Goal: Task Accomplishment & Management: Manage account settings

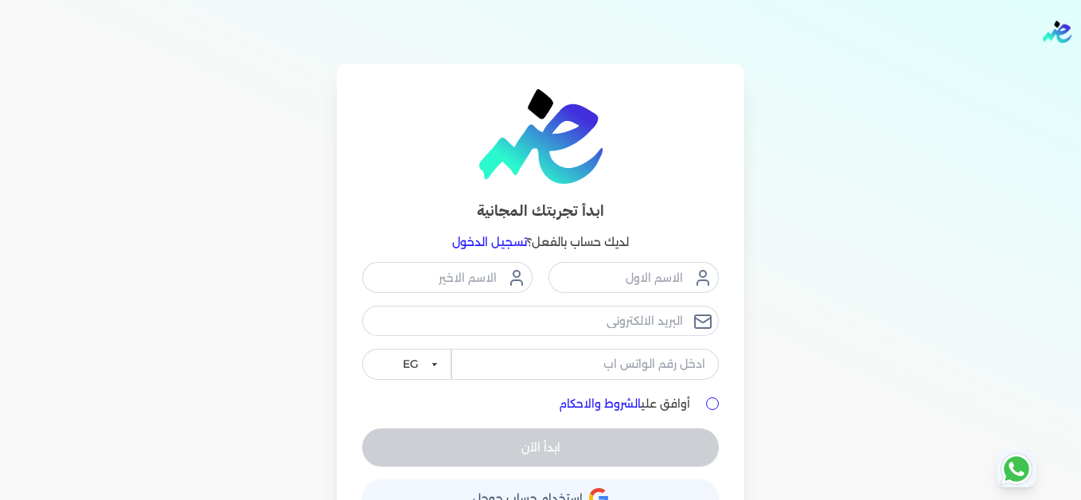
click at [511, 237] on link "تسجيل الدخول" at bounding box center [489, 242] width 75 height 14
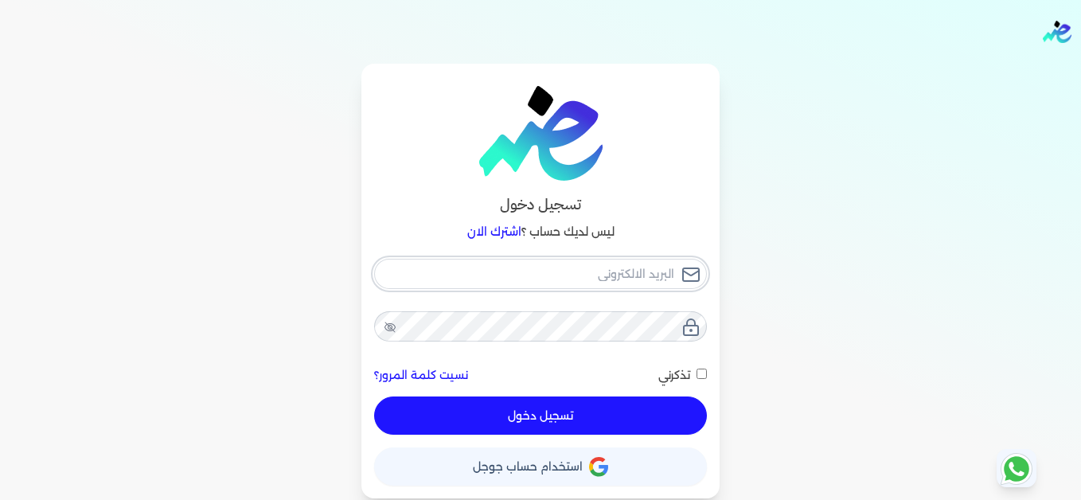
click at [612, 277] on input "email" at bounding box center [540, 274] width 333 height 30
type input "[EMAIL_ADDRESS][DOMAIN_NAME]"
click at [660, 424] on button "تسجيل دخول" at bounding box center [540, 416] width 333 height 38
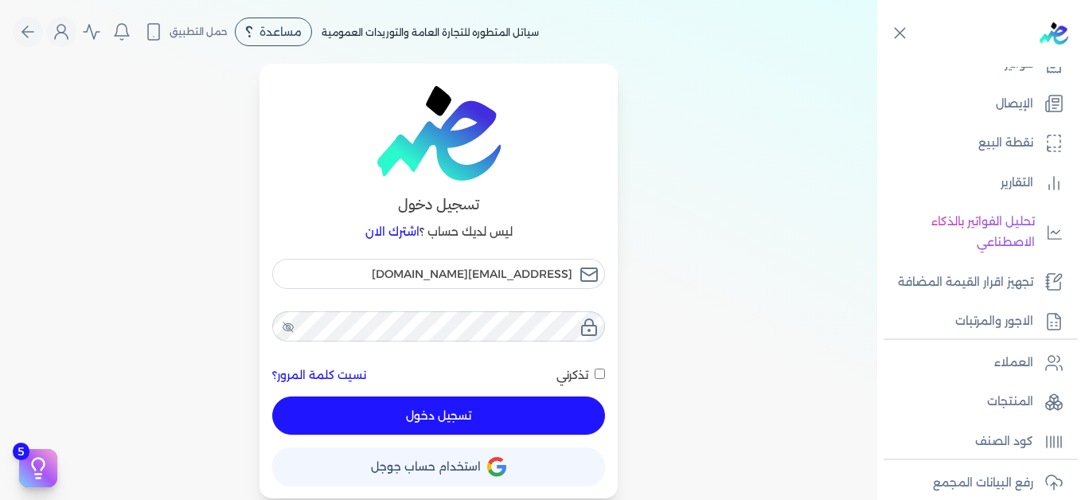
scroll to position [196, 0]
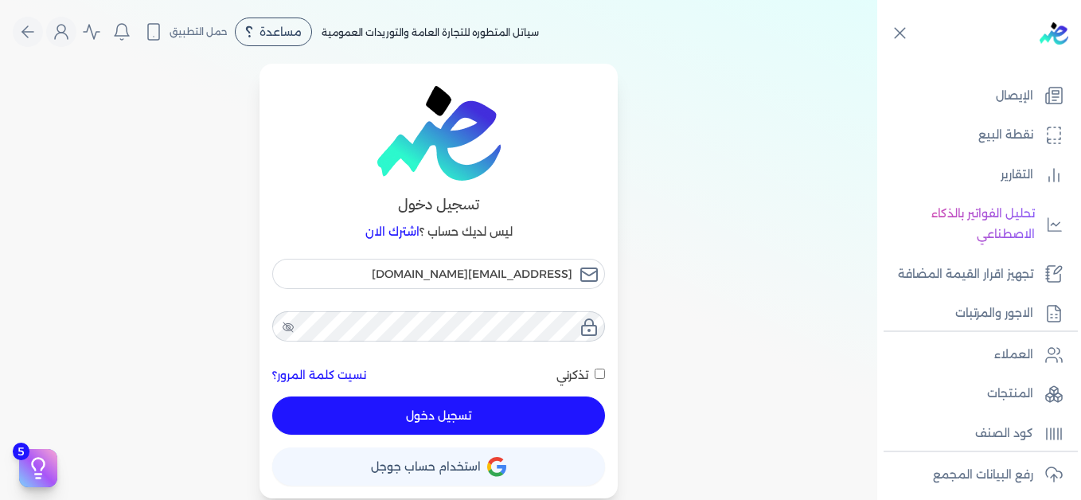
click at [819, 214] on div "تسجيل دخول ليس لديك حساب ؟ اشترك الان [EMAIL_ADDRESS][DOMAIN_NAME] نسيت كلمة ال…" at bounding box center [439, 281] width 878 height 435
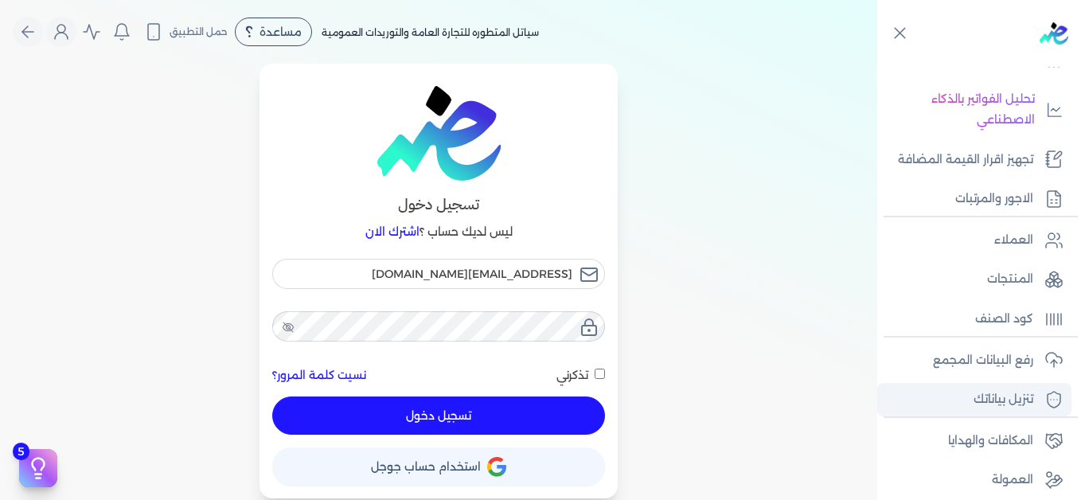
scroll to position [360, 0]
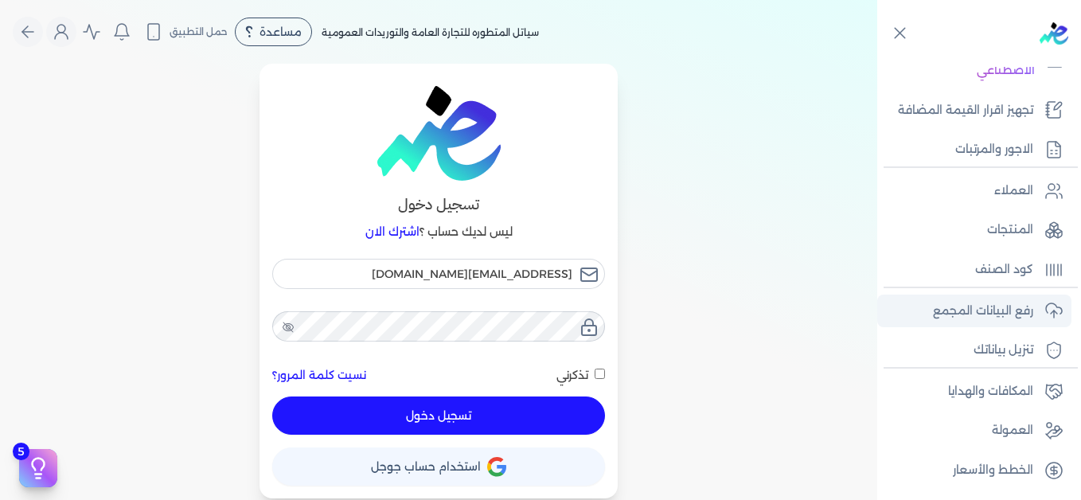
click at [964, 312] on p "رفع البيانات المجمع" at bounding box center [983, 311] width 100 height 21
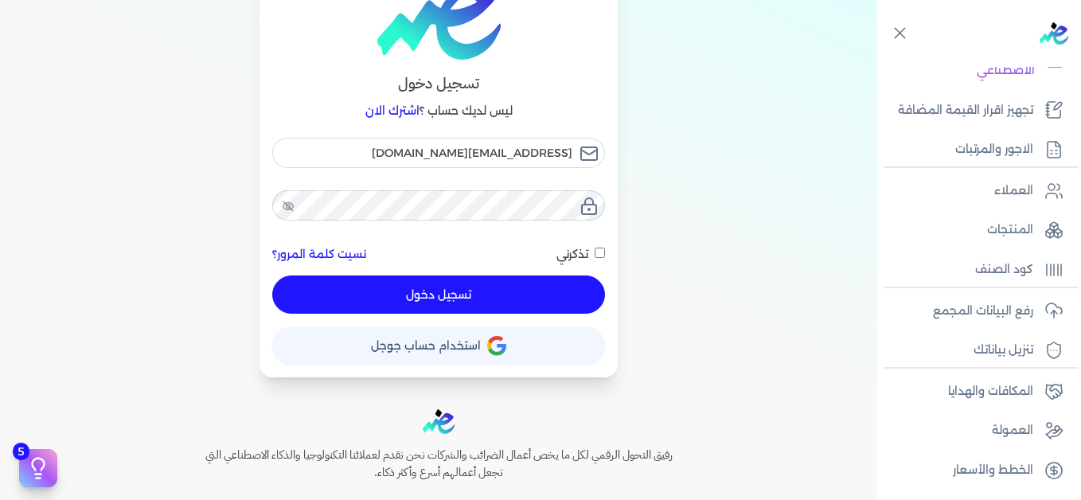
scroll to position [207, 0]
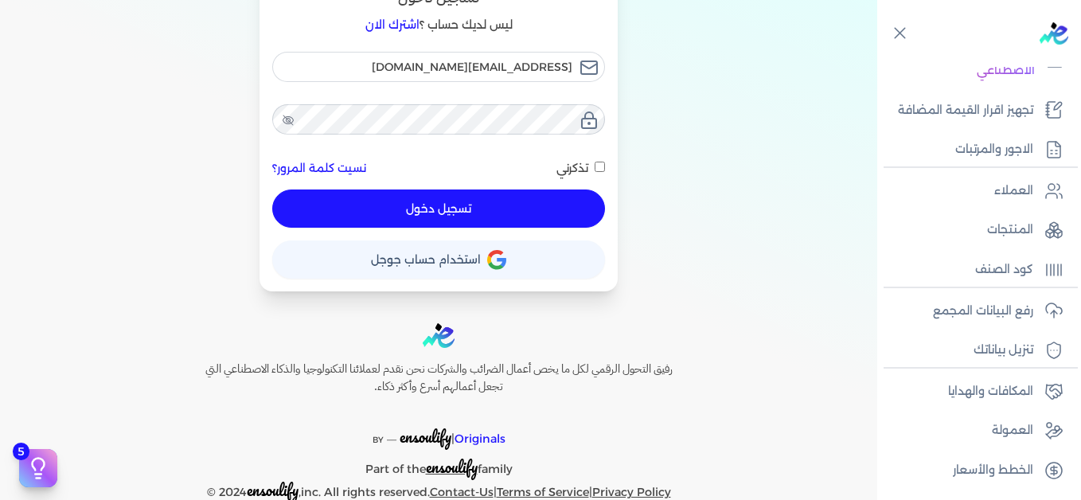
click at [538, 209] on button "تسجيل دخول" at bounding box center [438, 209] width 333 height 38
checkbox input "false"
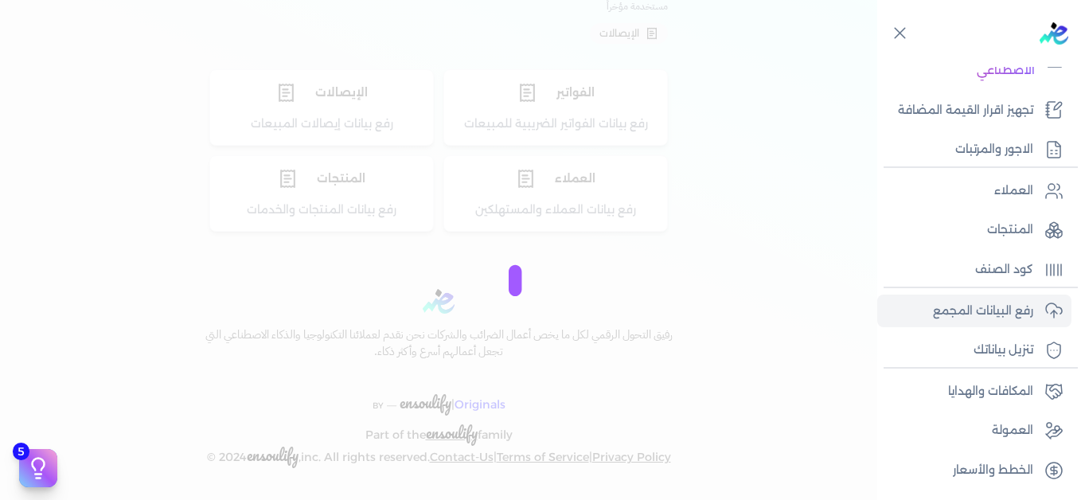
scroll to position [159, 0]
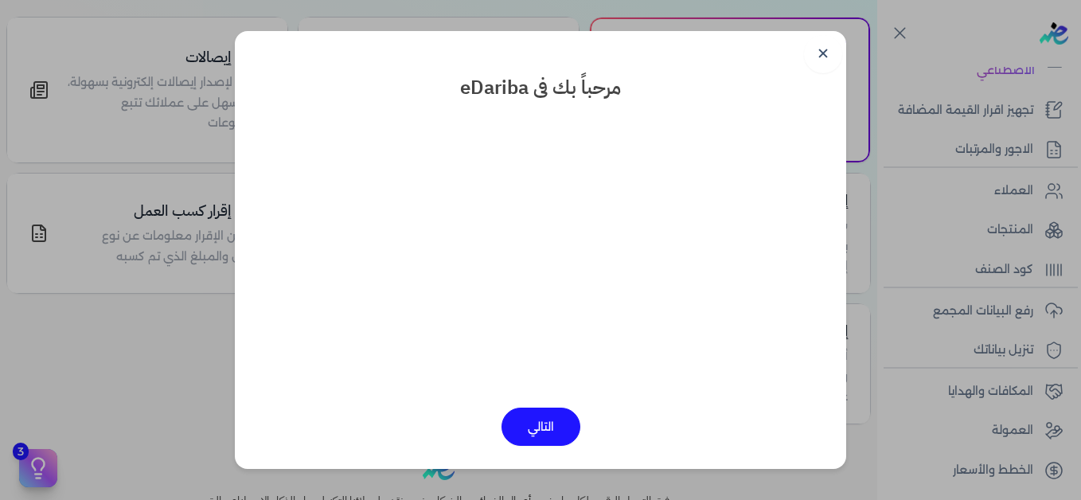
scroll to position [245, 0]
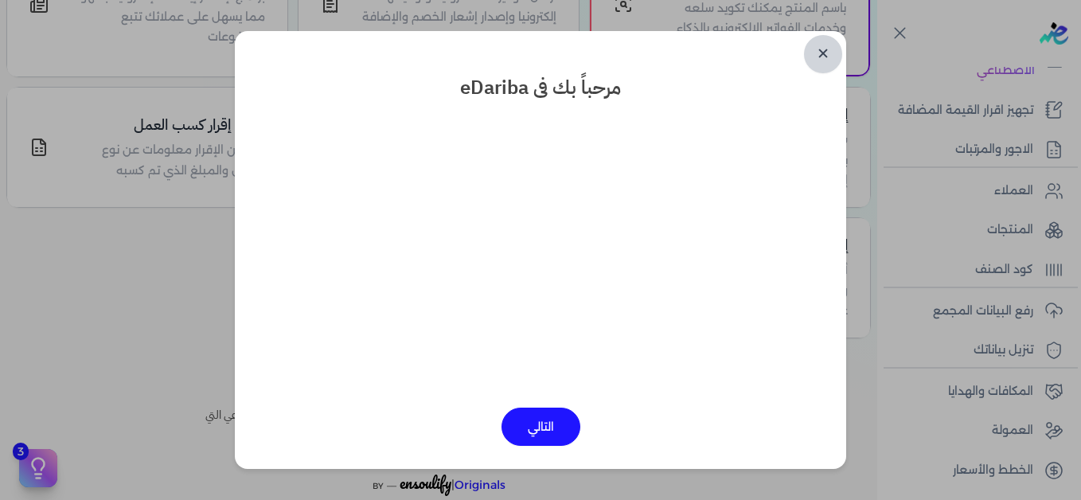
click at [829, 54] on link "✕" at bounding box center [823, 54] width 38 height 38
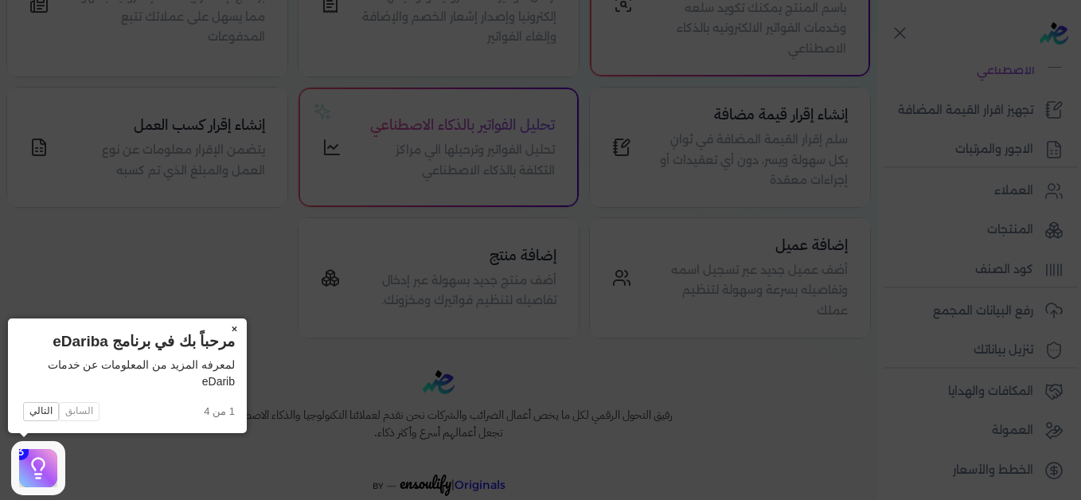
click at [233, 330] on button "×" at bounding box center [233, 330] width 25 height 22
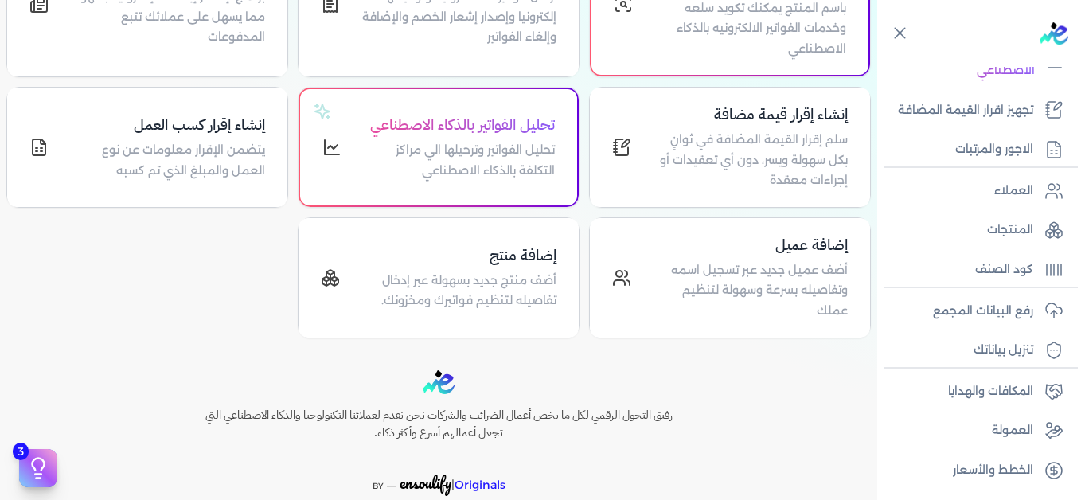
scroll to position [86, 0]
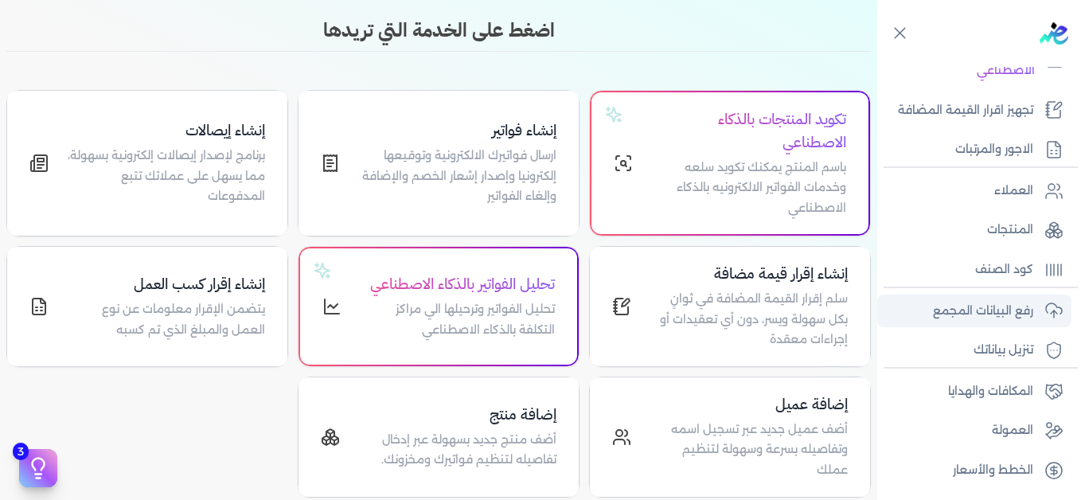
click at [1012, 303] on p "رفع البيانات المجمع" at bounding box center [983, 311] width 100 height 21
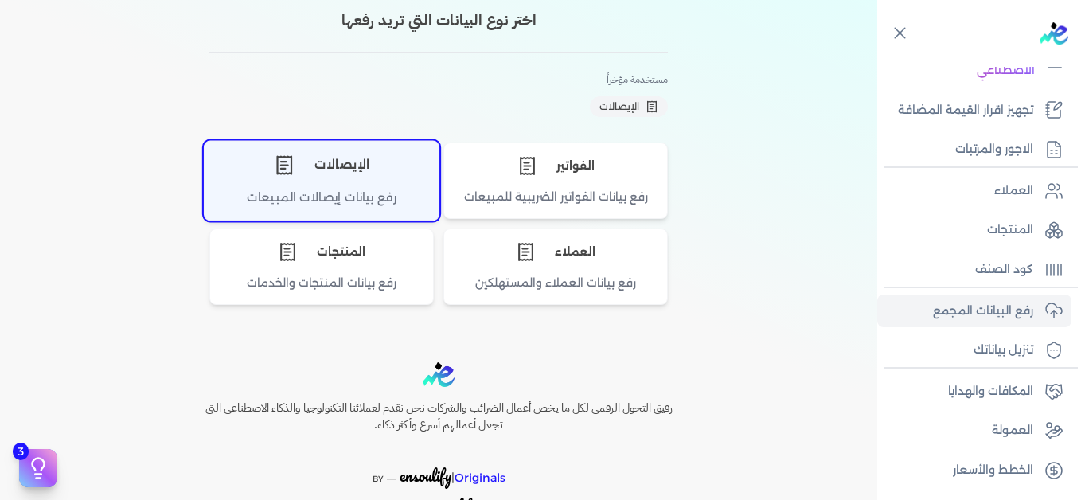
click at [338, 188] on div "الإيصالات" at bounding box center [322, 165] width 234 height 48
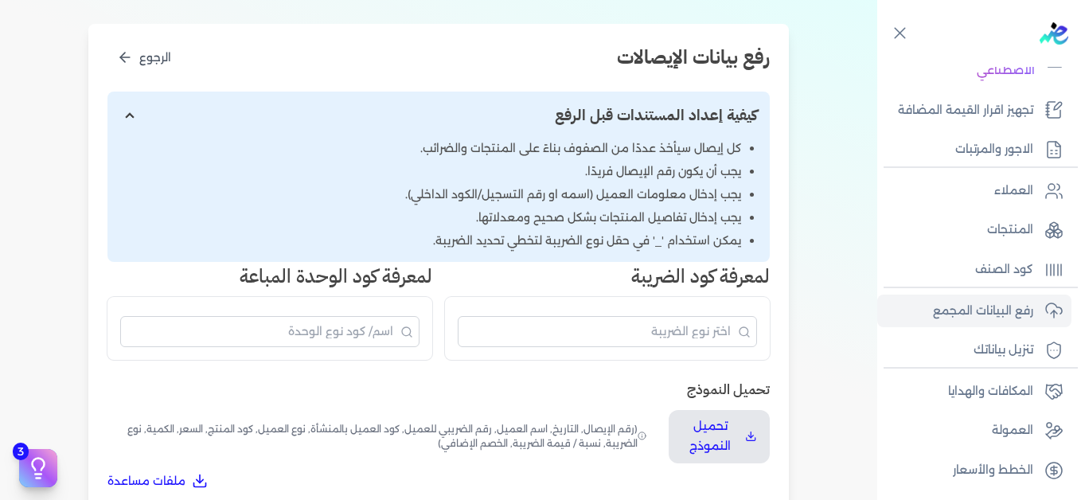
scroll to position [325, 0]
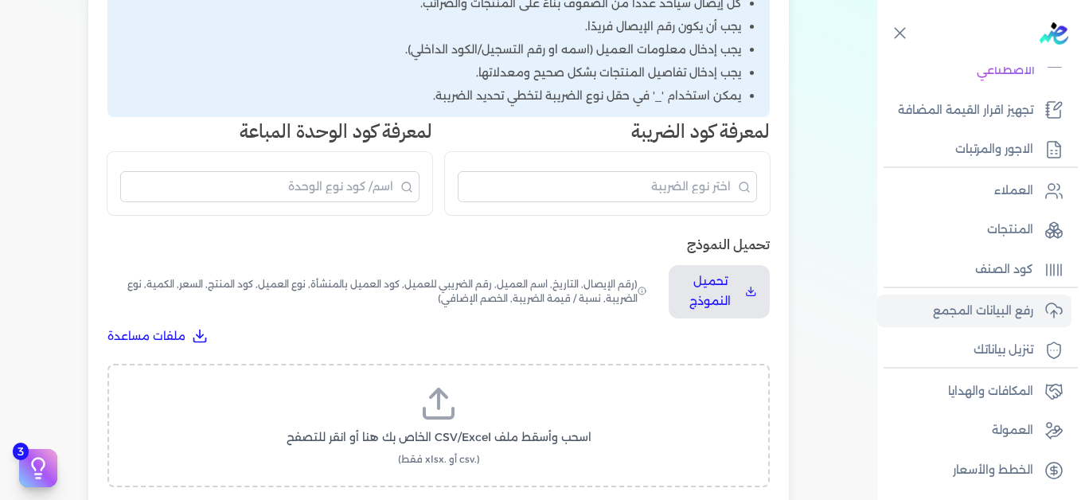
click at [445, 420] on icon at bounding box center [439, 404] width 38 height 38
click at [0, 0] on input "اسحب وأسقط ملف CSV/Excel الخاص بك هنا أو انقر للتصفح (.csv أو .xlsx فقط)" at bounding box center [0, 0] width 0 height 0
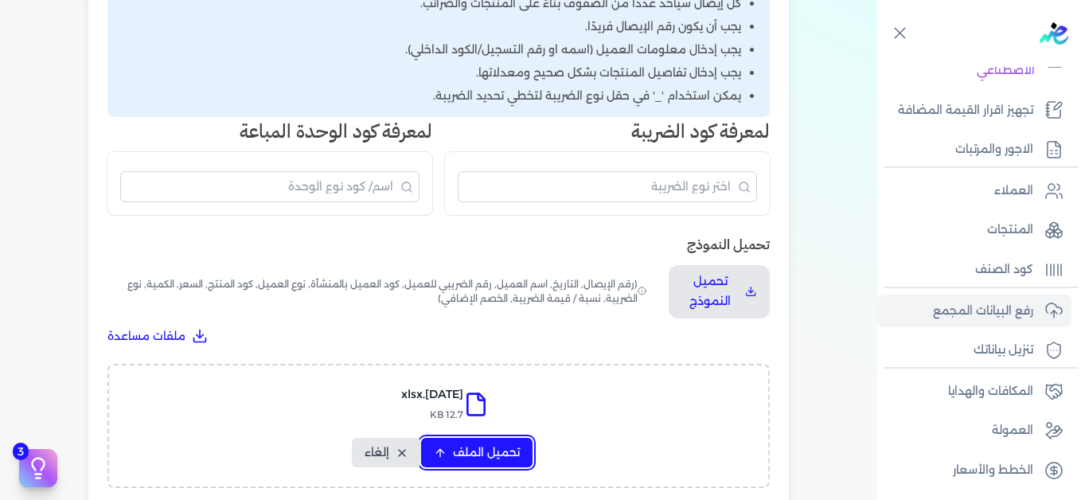
click at [478, 449] on span "تحميل الملف" at bounding box center [486, 452] width 67 height 17
select select "التاريخ"
select select "أسم العميل"
select select "نوع العميل"
select select "وصف البند"
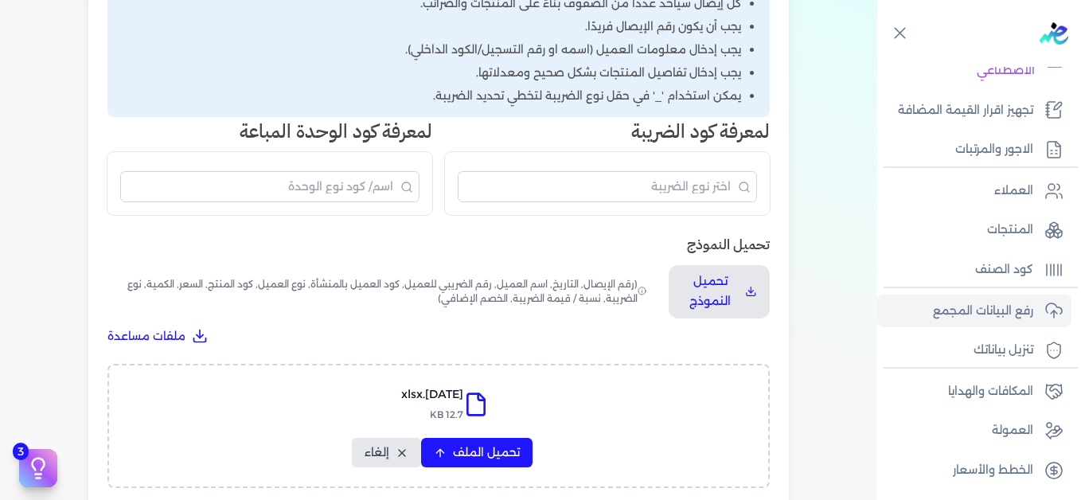
select select "السعر"
select select "الكمية"
select select "نوع الضريبة"
select select "نسبة / قيمة الضريبة"
select select "خصم اضافي"
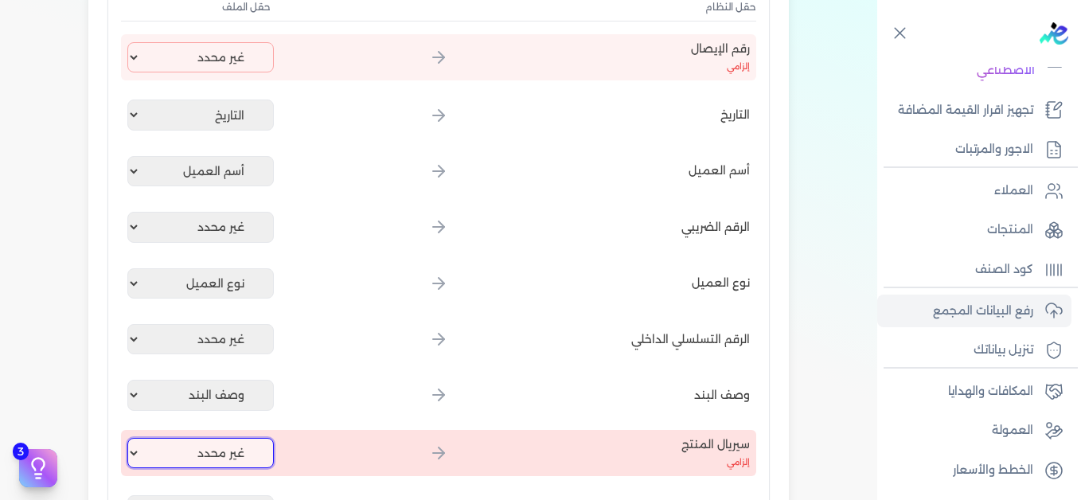
click at [225, 446] on select "غير محدد إيصال رقم التاريخ كود العميل بالمنشأة أسم العميل الرقم الضريبي للعميل …" at bounding box center [200, 453] width 147 height 30
select select "كود المنتج الداخلي"
click at [131, 438] on select "غير محدد إيصال رقم التاريخ كود العميل بالمنشأة أسم العميل الرقم الضريبي للعميل …" at bounding box center [200, 453] width 147 height 30
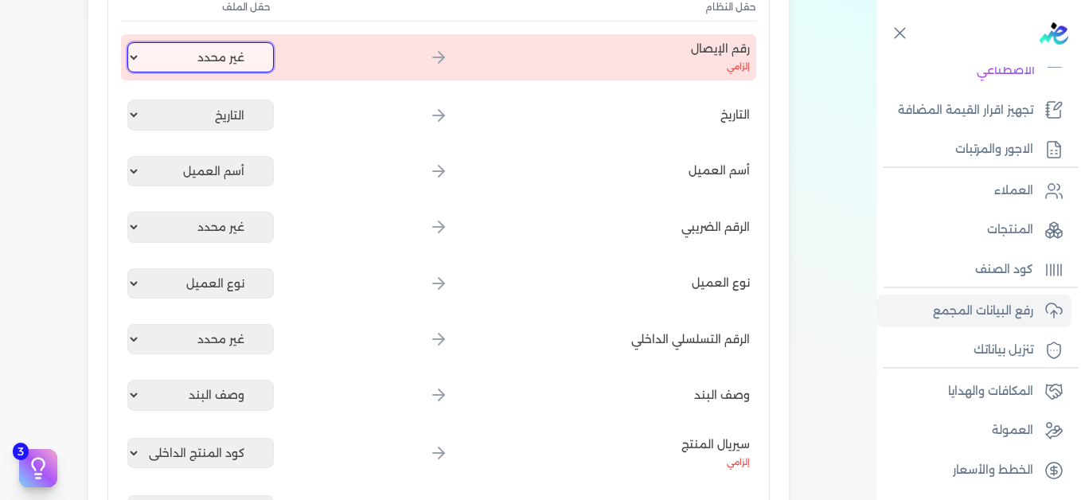
click at [237, 57] on select "غير محدد إيصال رقم التاريخ كود العميل بالمنشأة أسم العميل الرقم الضريبي للعميل …" at bounding box center [200, 57] width 147 height 30
select select "إيصال رقم"
click at [131, 42] on select "غير محدد إيصال رقم التاريخ كود العميل بالمنشأة أسم العميل الرقم الضريبي للعميل …" at bounding box center [200, 57] width 147 height 30
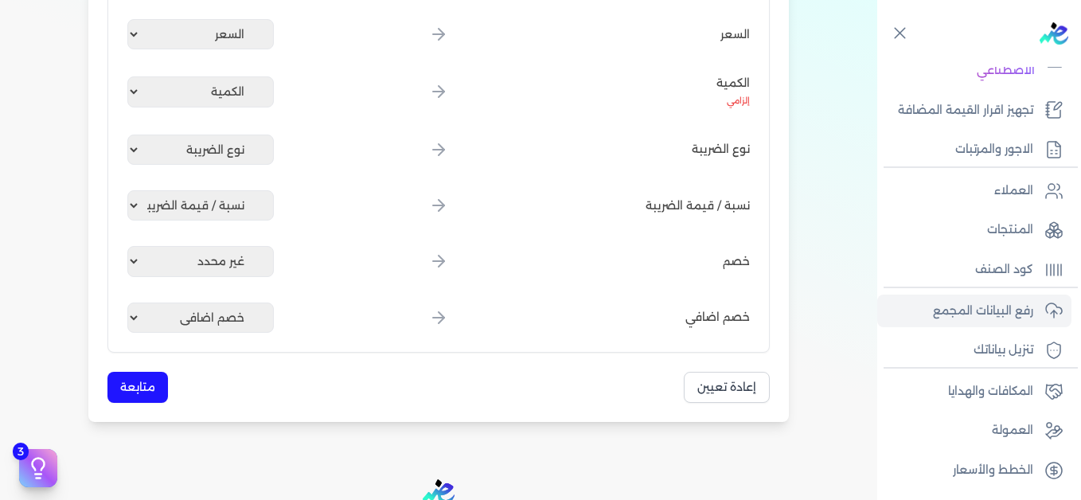
scroll to position [803, 0]
click at [136, 386] on button "متابعة" at bounding box center [138, 385] width 61 height 31
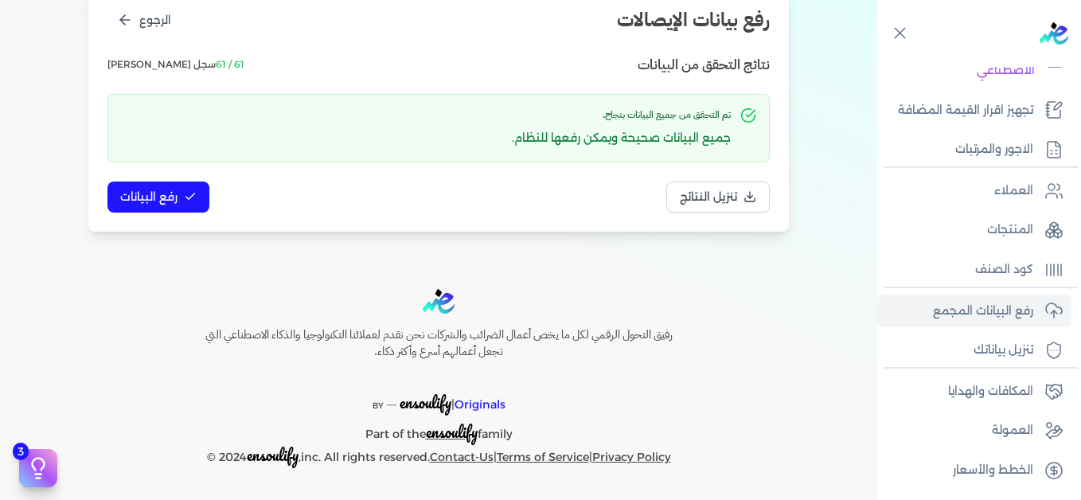
scroll to position [217, 0]
click at [178, 197] on span "رفع البيانات" at bounding box center [148, 197] width 57 height 17
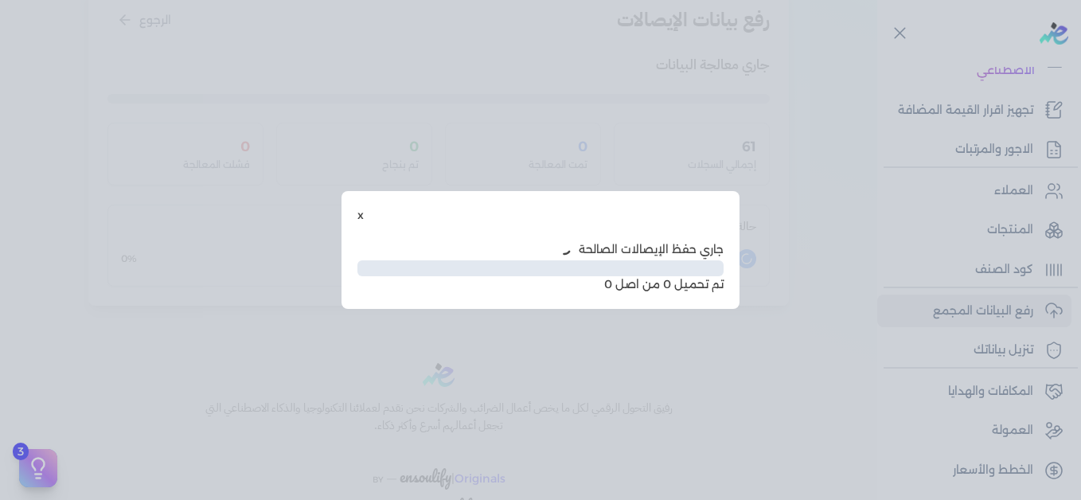
scroll to position [130, 0]
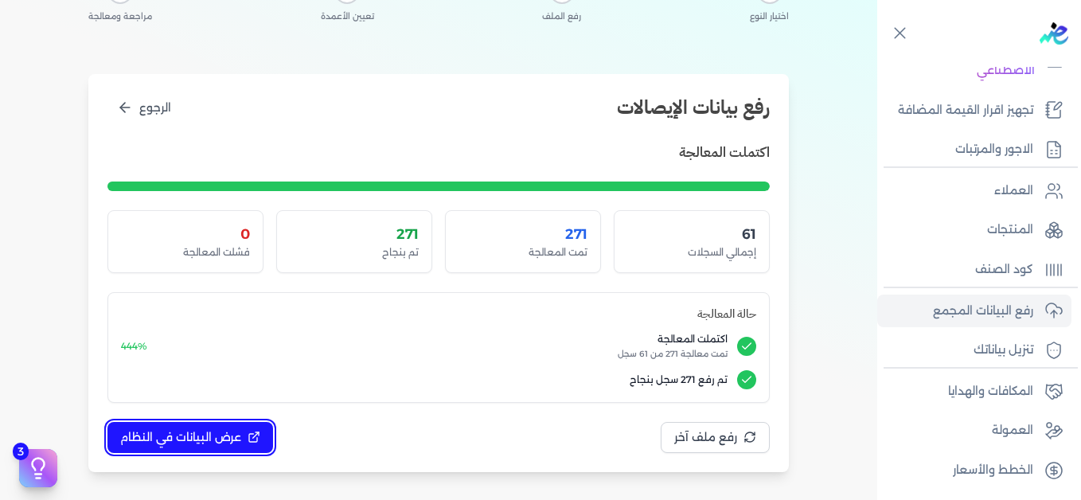
click at [183, 433] on span "عرض البيانات في النظام" at bounding box center [180, 437] width 121 height 17
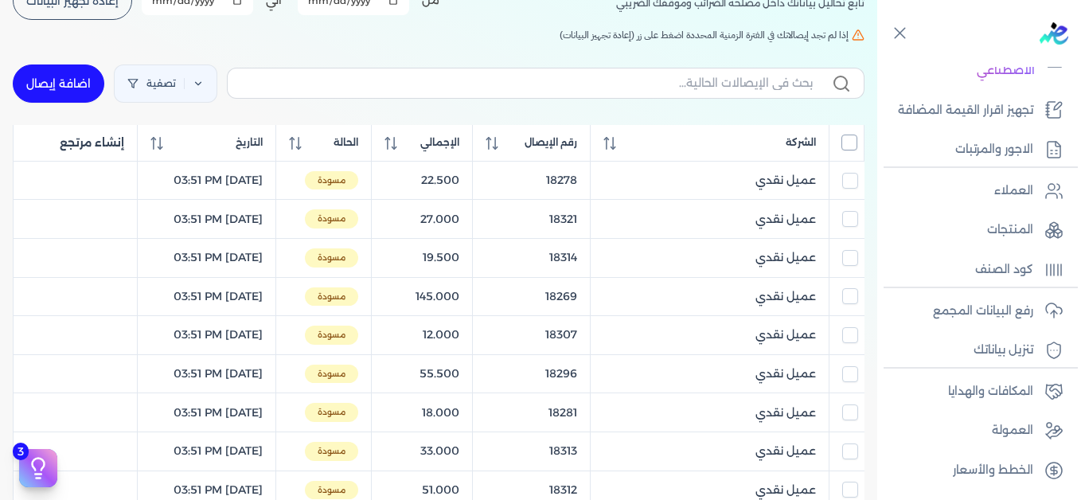
click at [848, 142] on input "All items unselected" at bounding box center [850, 143] width 16 height 16
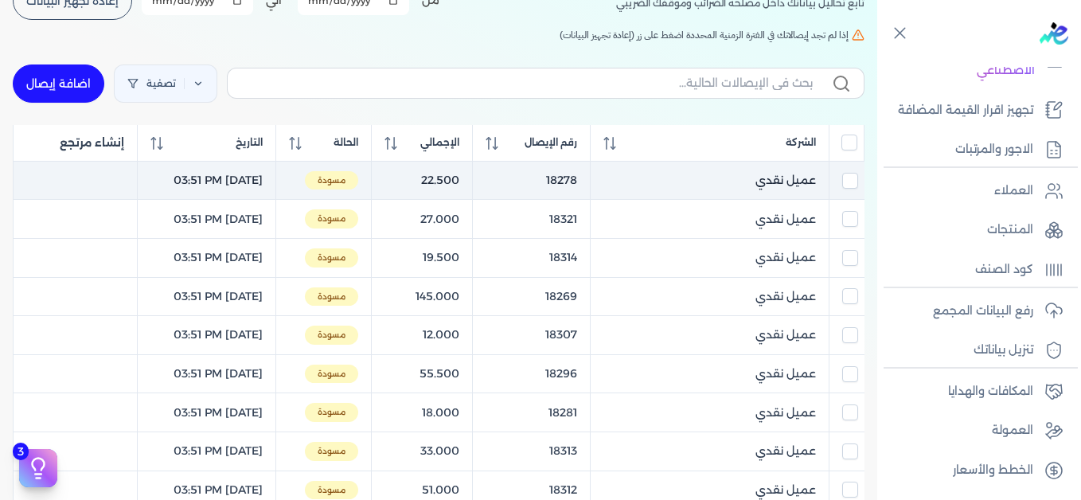
checkbox input "true"
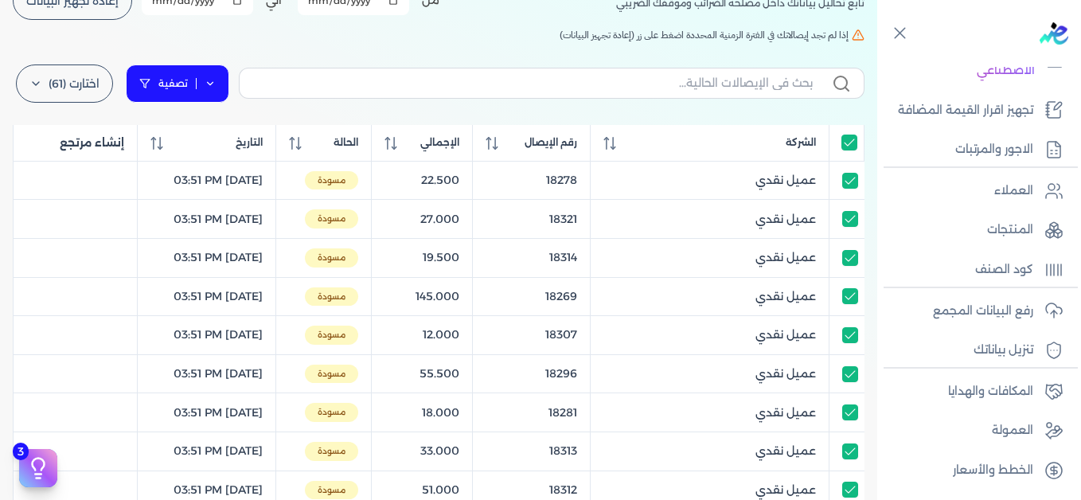
click at [219, 90] on link "تصفية" at bounding box center [178, 84] width 104 height 38
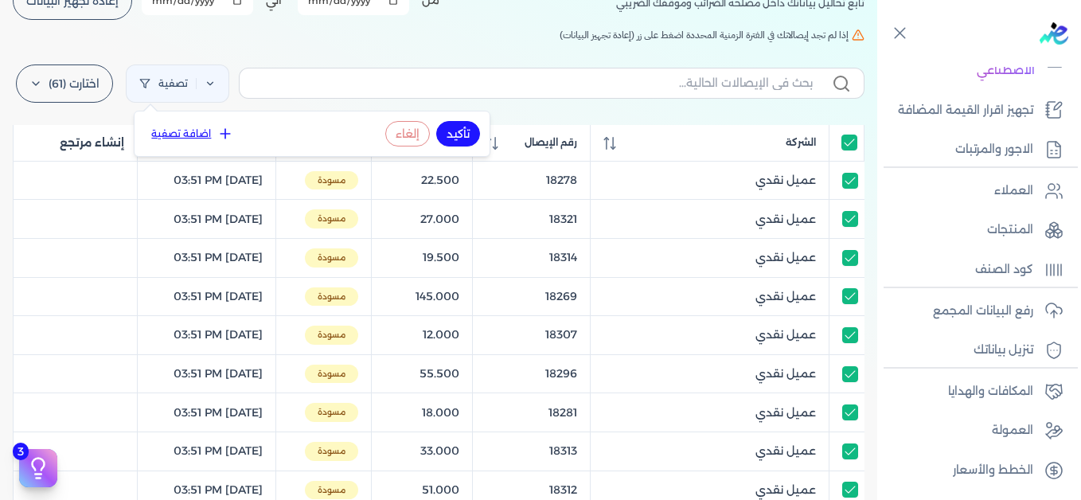
click at [222, 127] on icon at bounding box center [225, 134] width 16 height 16
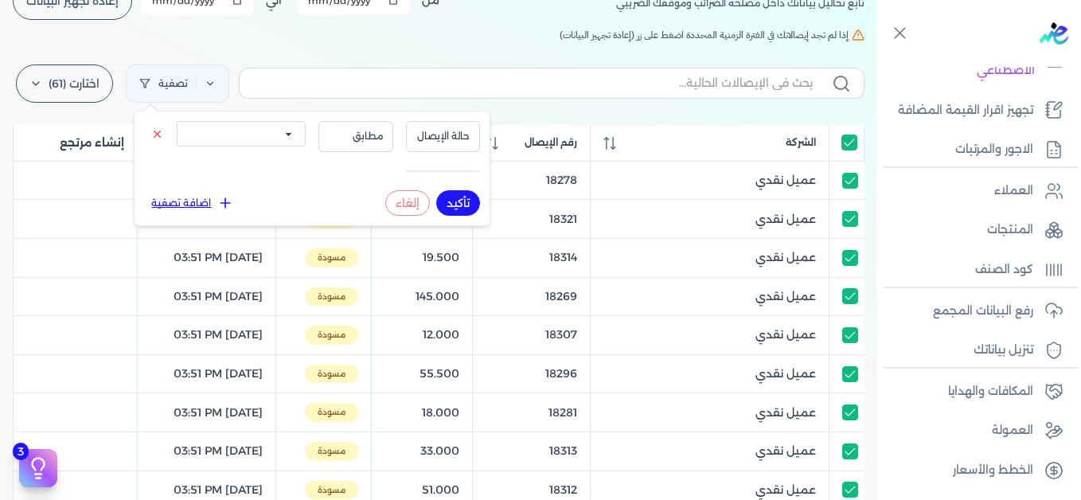
click at [225, 129] on select "الكل مقبولة غير مقبولة يتم مراجعتها ملغية مرفوضة مسودة" at bounding box center [241, 133] width 129 height 25
select select "draft"
click at [177, 121] on select "الكل مقبولة غير مقبولة يتم مراجعتها ملغية مرفوضة مسودة" at bounding box center [241, 133] width 129 height 25
click at [465, 201] on button "تأكيد" at bounding box center [458, 202] width 44 height 25
click at [402, 41] on h5 "إذا لم تجد إيصالاتك في الفترة الزمنية المحددة اضغط على زر (إعادة تجهيز البيانات)" at bounding box center [439, 35] width 852 height 14
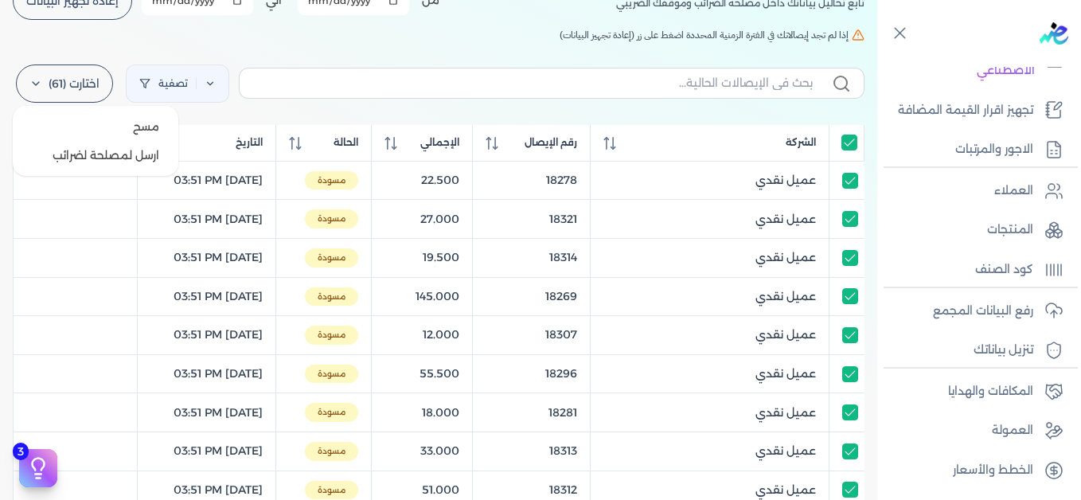
click at [94, 88] on label "اختارت (61)" at bounding box center [64, 84] width 97 height 38
click at [104, 154] on button "ارسل لمصلحة لضرائب" at bounding box center [95, 155] width 153 height 29
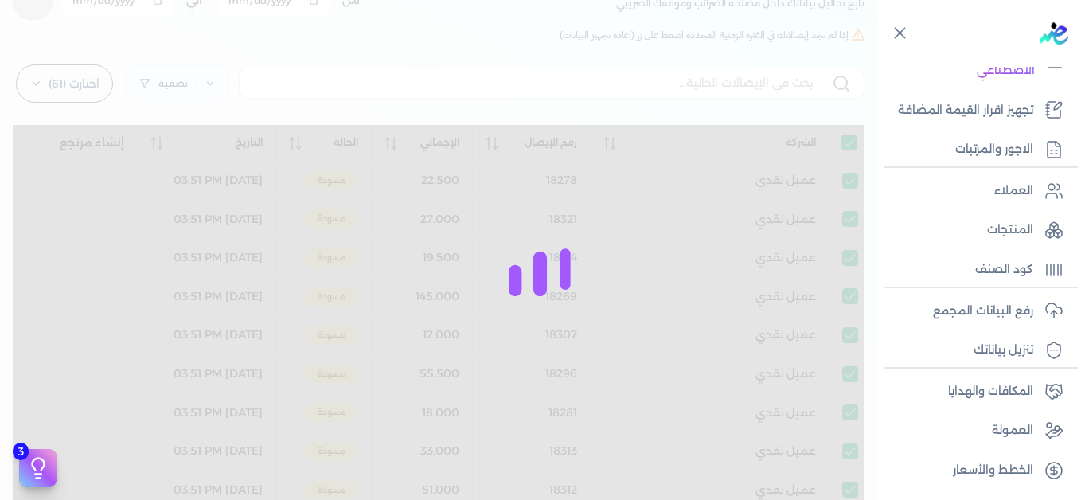
checkbox input "true"
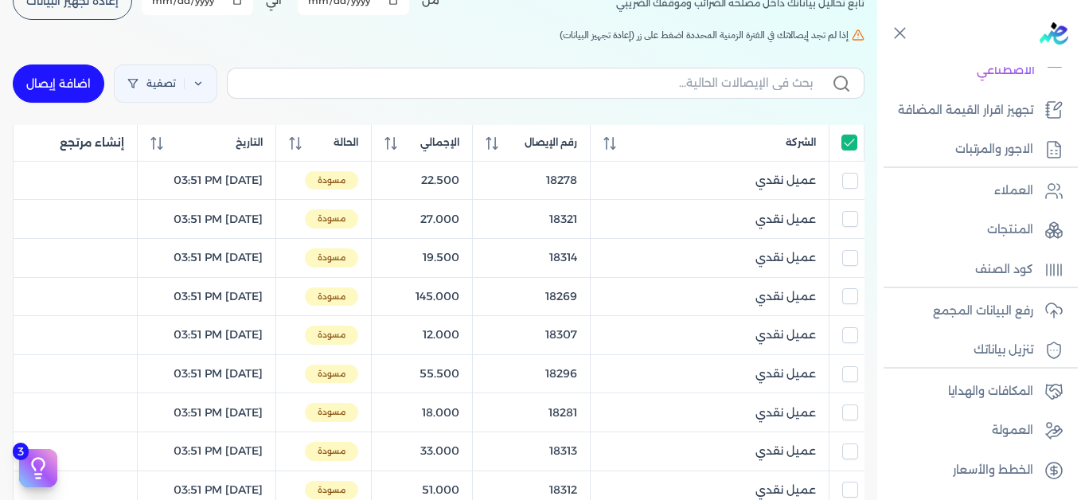
click at [504, 41] on h5 "إذا لم تجد إيصالاتك في الفترة الزمنية المحددة اضغط على زر (إعادة تجهيز البيانات)" at bounding box center [439, 35] width 852 height 14
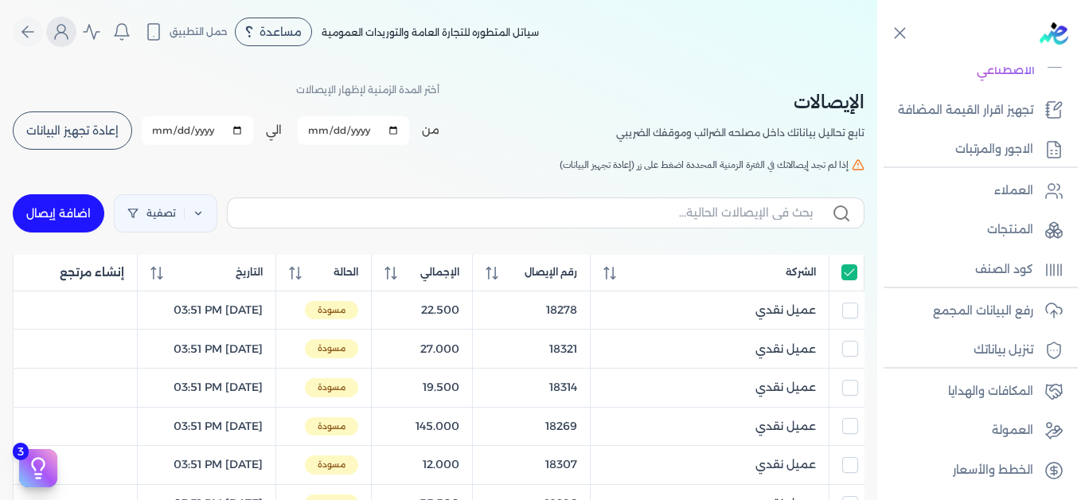
click at [68, 35] on icon "Global" at bounding box center [61, 31] width 19 height 19
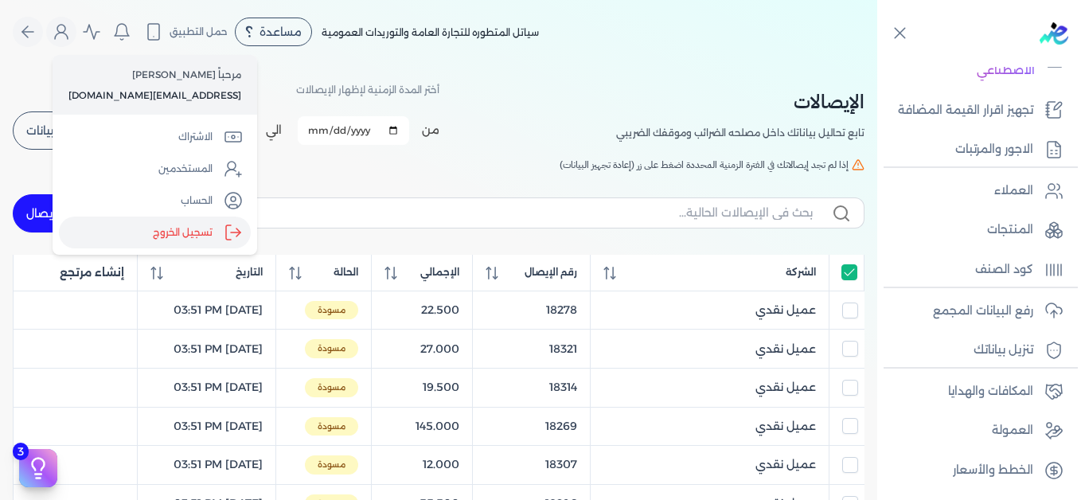
click at [199, 229] on label "تسجيل الخروج" at bounding box center [155, 233] width 192 height 32
click at [878, 64] on input "Close" at bounding box center [878, 64] width 0 height 0
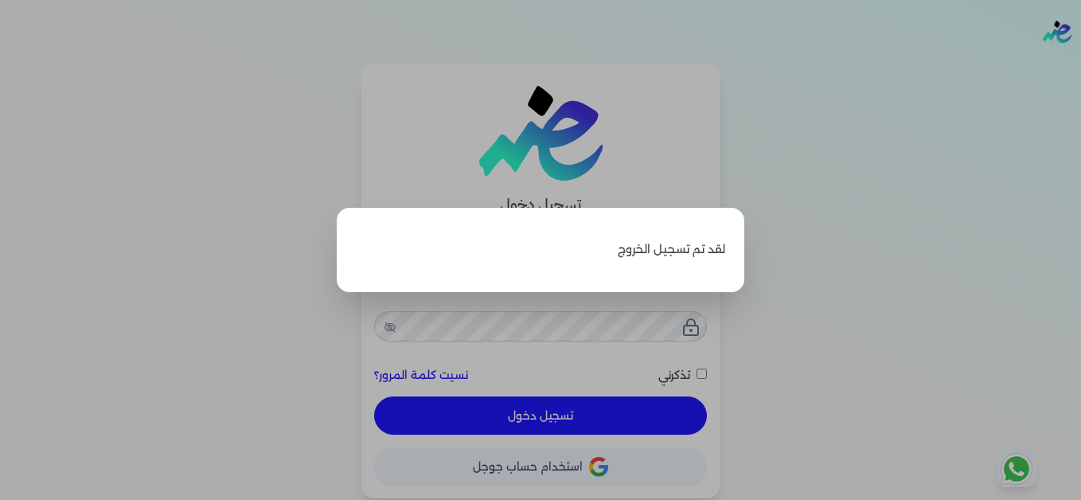
click at [949, 190] on label "Close" at bounding box center [540, 250] width 1081 height 500
click at [1081, 64] on input "Close" at bounding box center [1081, 64] width 0 height 0
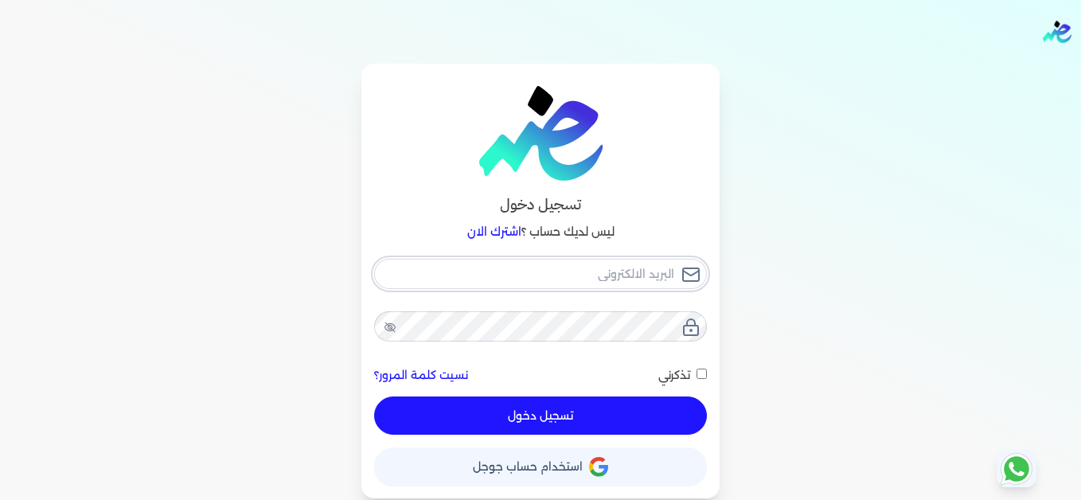
click at [643, 272] on input "email" at bounding box center [540, 274] width 333 height 30
type input "[EMAIL_ADDRESS][DOMAIN_NAME]"
click at [682, 413] on button "تسجيل دخول" at bounding box center [540, 416] width 333 height 38
checkbox input "false"
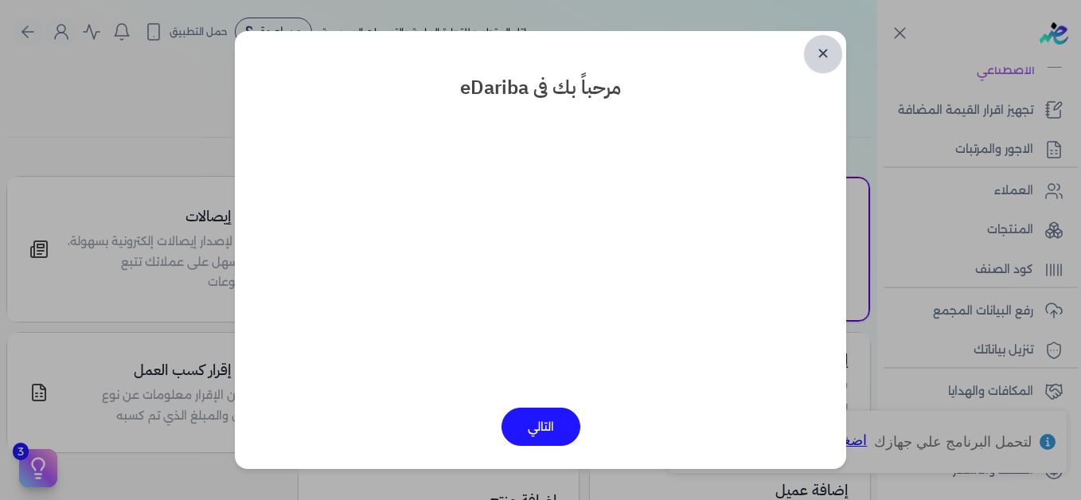
click at [823, 63] on link "✕" at bounding box center [823, 54] width 38 height 38
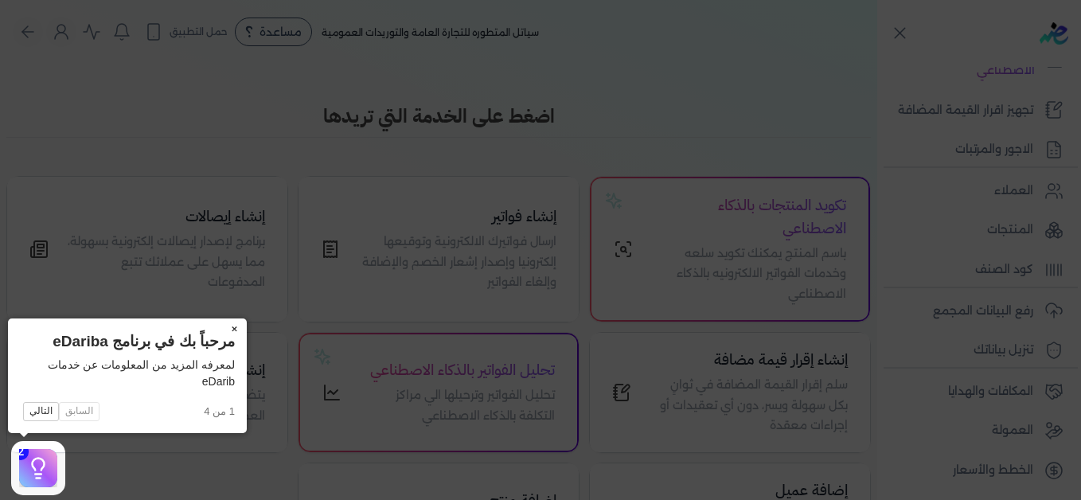
click at [235, 330] on button "×" at bounding box center [233, 330] width 25 height 22
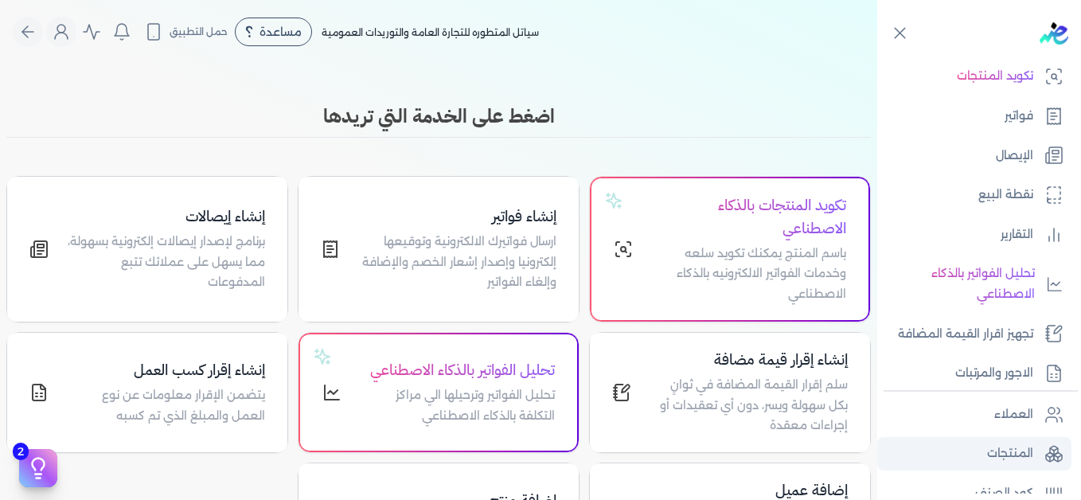
scroll to position [121, 0]
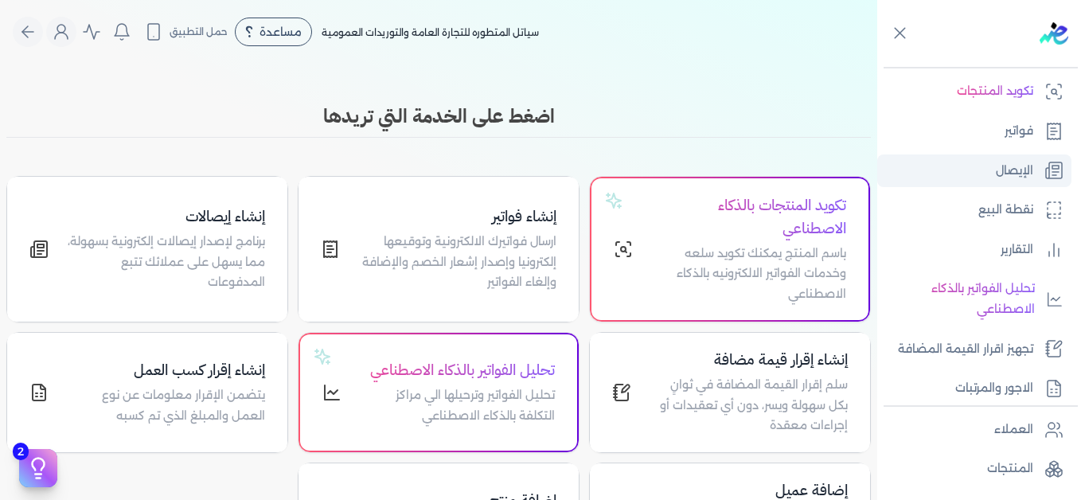
click at [1004, 161] on p "الإيصال" at bounding box center [1014, 171] width 37 height 21
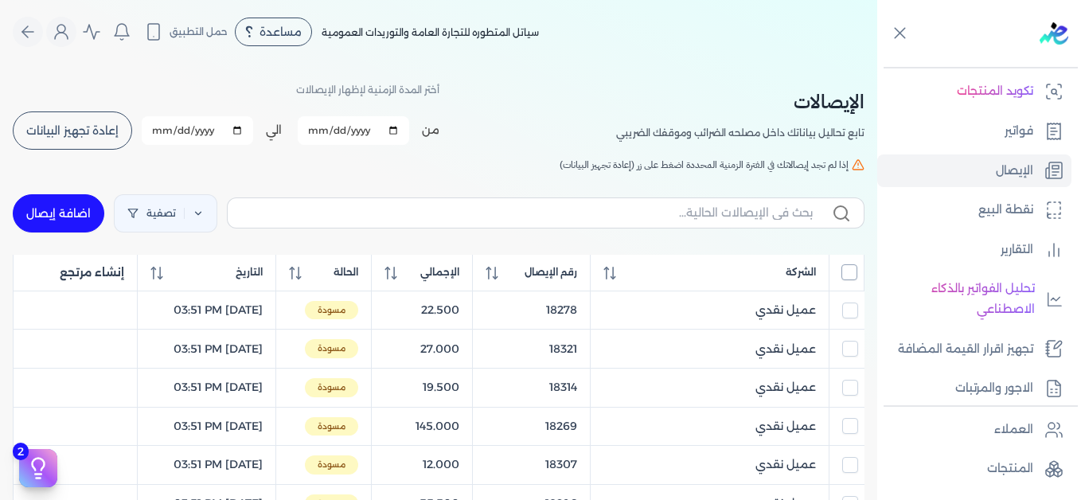
click at [848, 277] on input "All items unselected" at bounding box center [850, 272] width 16 height 16
checkbox input "true"
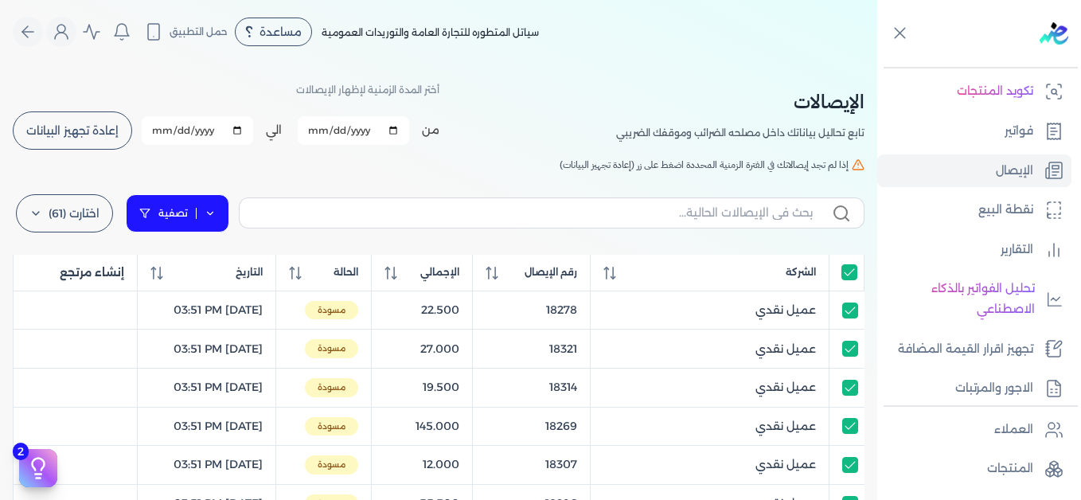
click at [204, 217] on link "تصفية" at bounding box center [178, 213] width 104 height 38
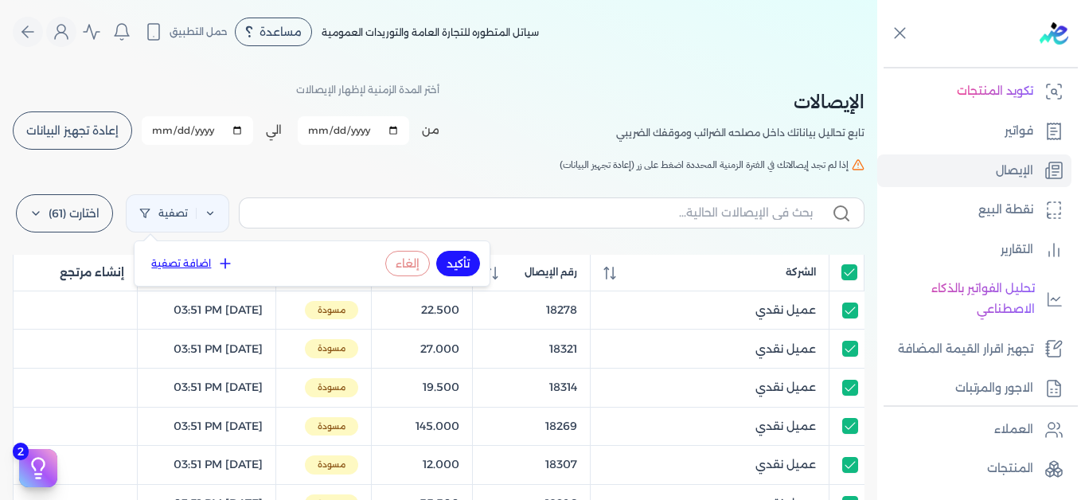
click at [217, 267] on icon at bounding box center [225, 264] width 16 height 16
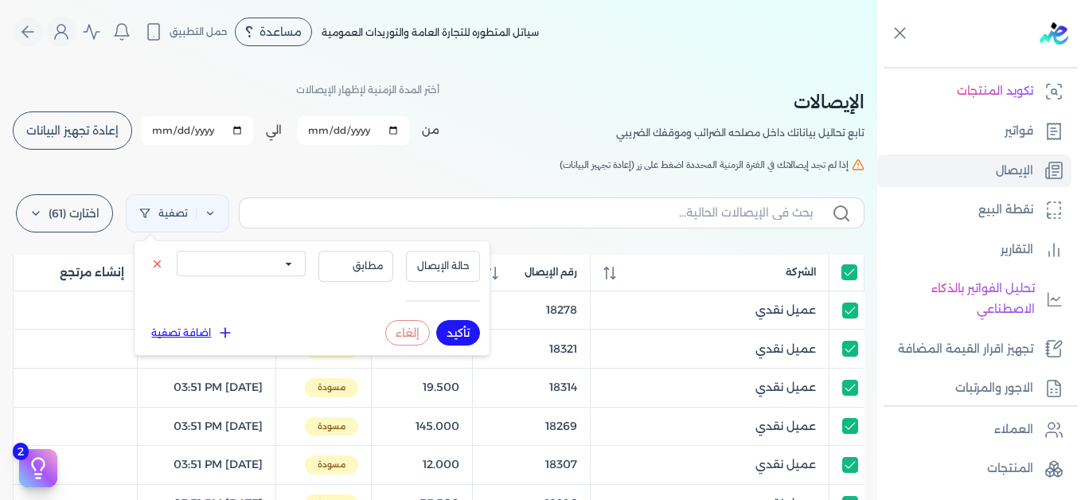
click at [238, 268] on select "الكل مقبولة غير مقبولة يتم مراجعتها ملغية مرفوضة مسودة" at bounding box center [241, 263] width 129 height 25
select select "draft"
click at [177, 251] on select "الكل مقبولة غير مقبولة يتم مراجعتها ملغية مرفوضة مسودة" at bounding box center [241, 263] width 129 height 25
click at [459, 330] on button "تأكيد" at bounding box center [458, 332] width 44 height 25
click at [455, 171] on h5 "إذا لم تجد إيصالاتك في الفترة الزمنية المحددة اضغط على زر (إعادة تجهيز البيانات)" at bounding box center [439, 165] width 852 height 14
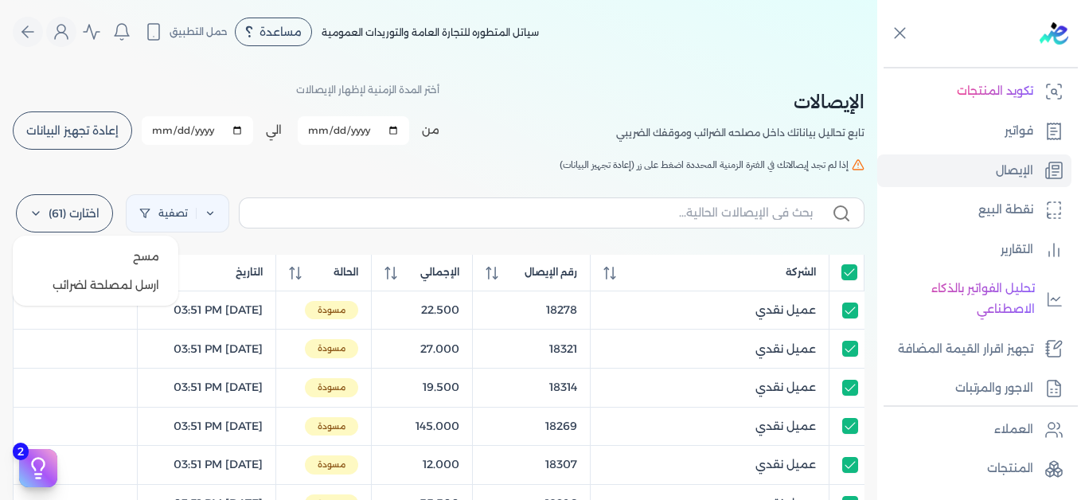
click at [84, 212] on label "اختارت (61)" at bounding box center [64, 213] width 97 height 38
click at [122, 285] on button "ارسل لمصلحة لضرائب" at bounding box center [95, 285] width 153 height 29
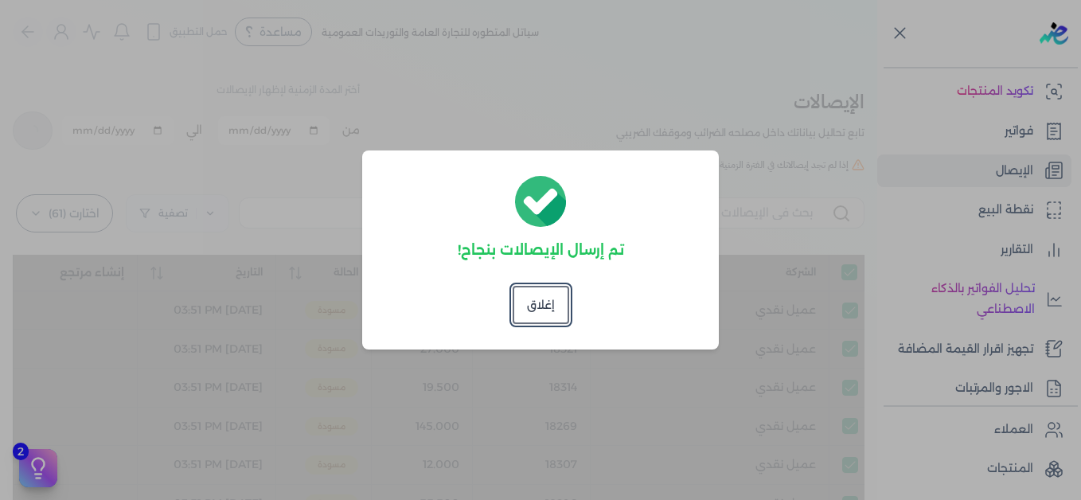
checkbox input "true"
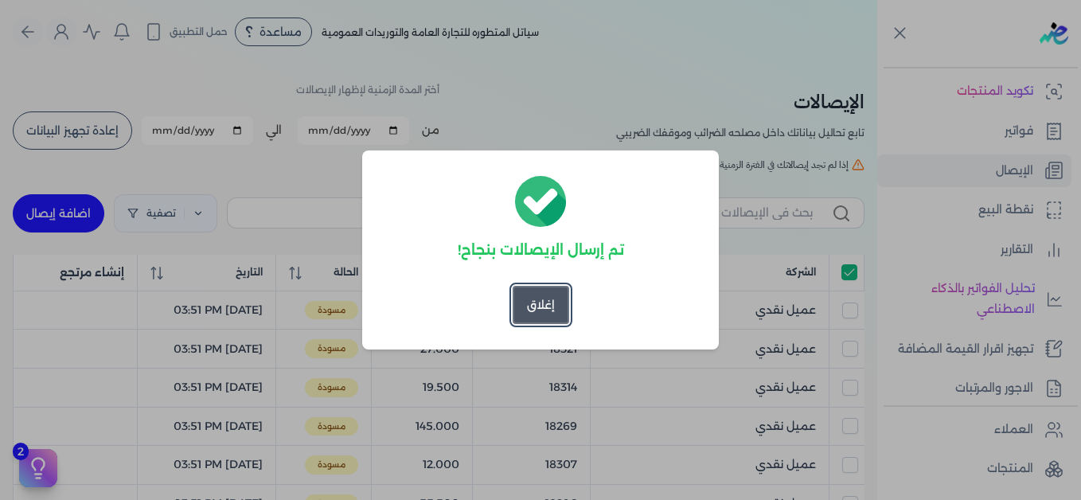
click at [545, 311] on button "إغلاق" at bounding box center [541, 305] width 57 height 38
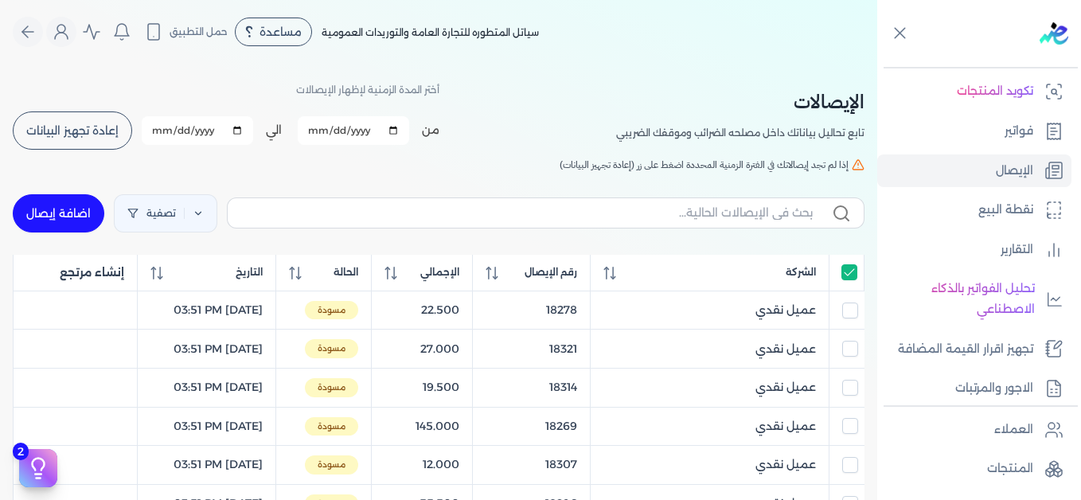
click at [566, 86] on div "[DEMOGRAPHIC_DATA] تابع تحاليل بياناتك داخل مصلحه الضرائب وموقفك الضريبي أختر ا…" at bounding box center [439, 116] width 852 height 72
click at [69, 28] on icon "Global" at bounding box center [61, 31] width 19 height 19
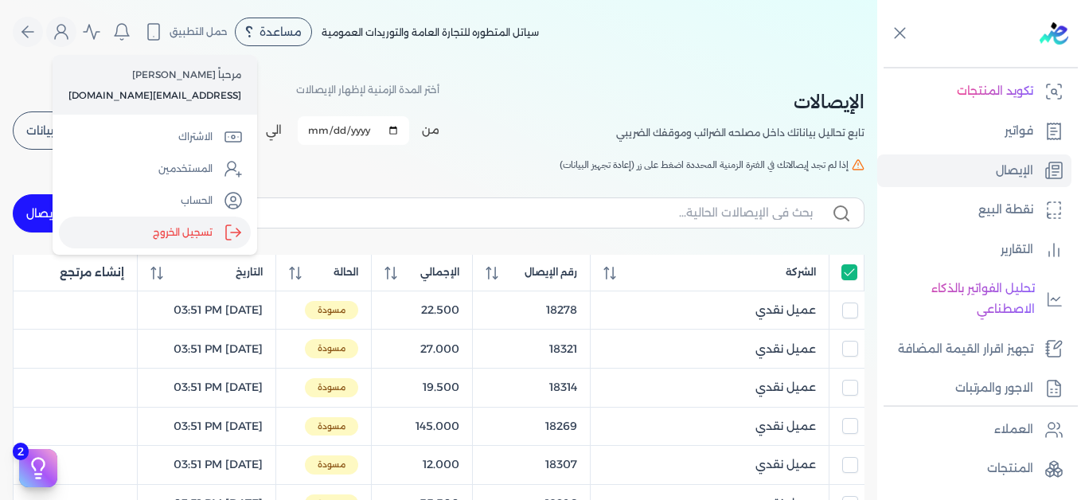
click at [194, 233] on label "تسجيل الخروج" at bounding box center [155, 233] width 192 height 32
click at [878, 64] on input "Close" at bounding box center [878, 64] width 0 height 0
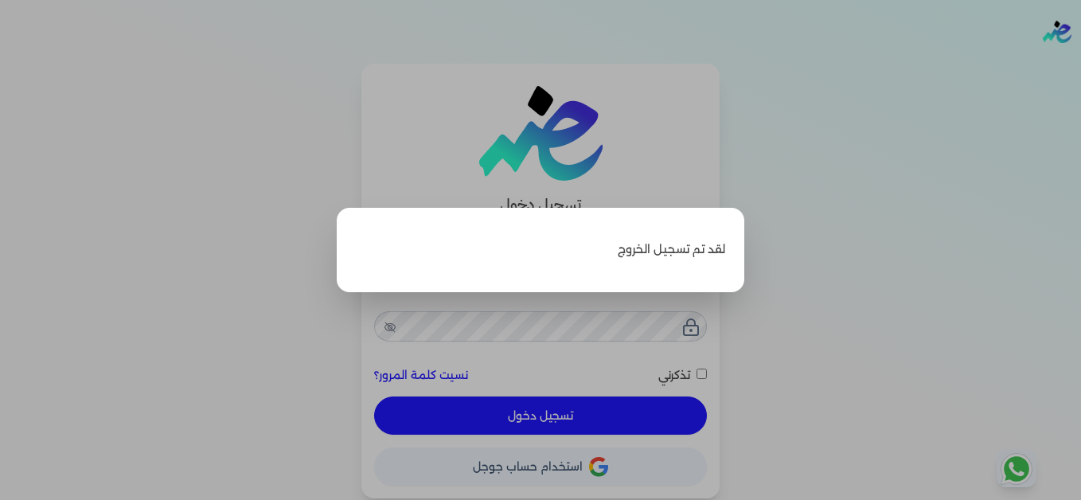
click at [966, 69] on label "Close" at bounding box center [540, 250] width 1081 height 500
click at [1081, 64] on input "Close" at bounding box center [1081, 64] width 0 height 0
